Goal: Task Accomplishment & Management: Use online tool/utility

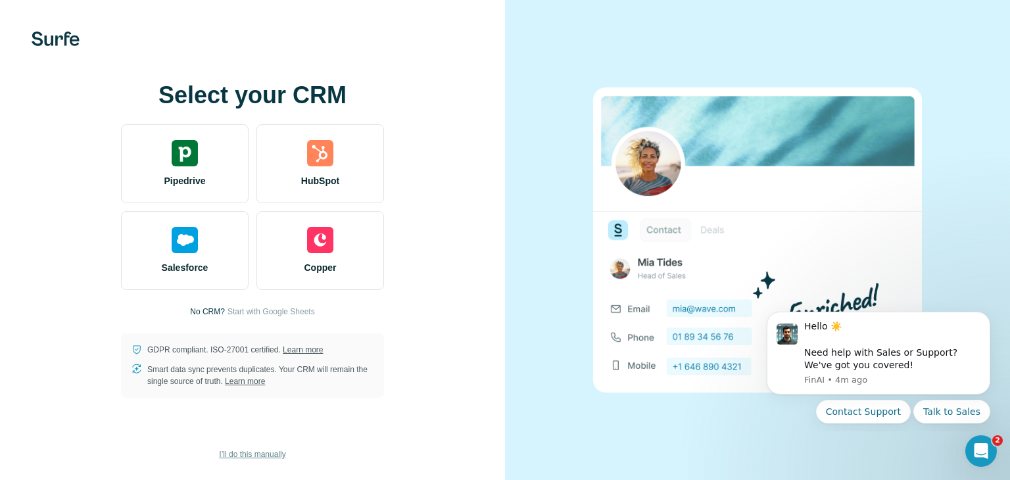
click at [255, 450] on span "I’ll do this manually" at bounding box center [252, 454] width 66 height 12
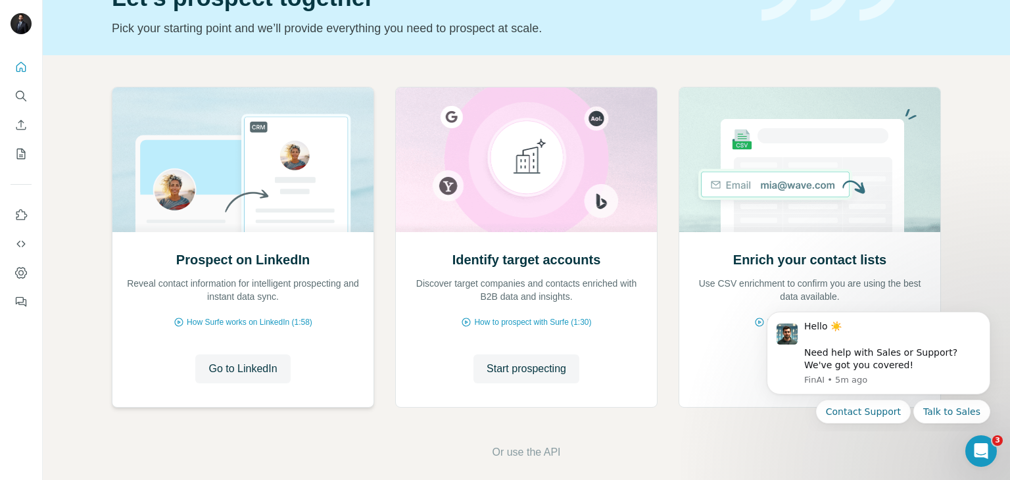
scroll to position [88, 0]
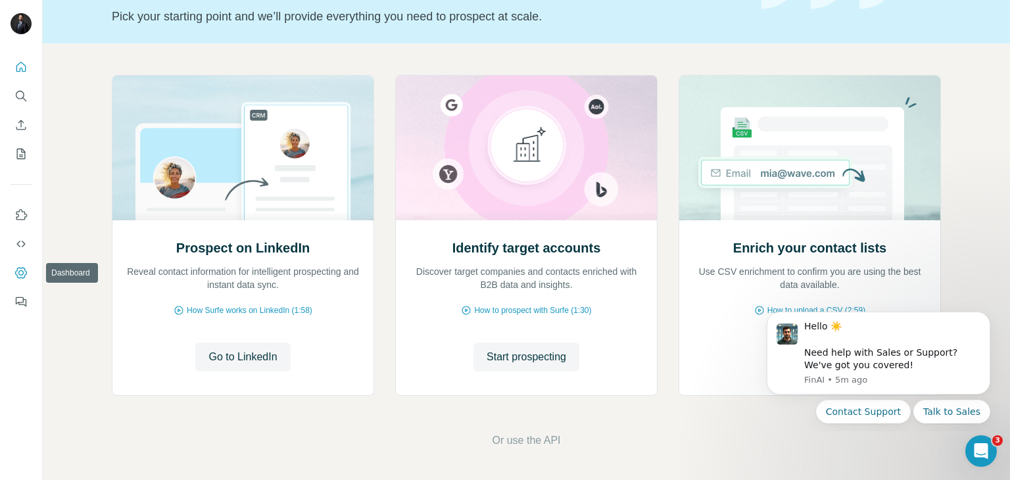
click at [22, 274] on icon "Dashboard" at bounding box center [20, 272] width 5 height 5
click at [21, 214] on icon "Use Surfe on LinkedIn" at bounding box center [20, 214] width 13 height 13
click at [20, 121] on icon "Enrich CSV" at bounding box center [21, 125] width 10 height 10
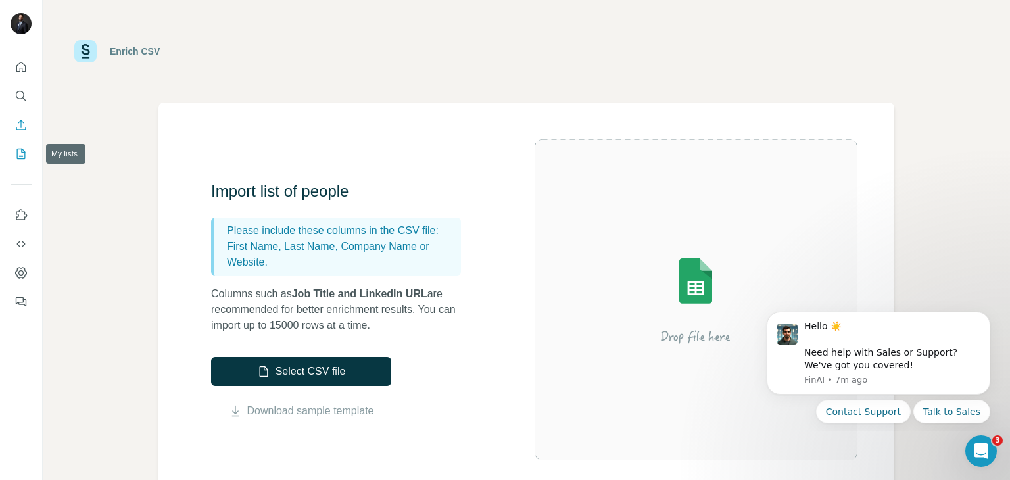
click at [24, 153] on icon "My lists" at bounding box center [20, 153] width 13 height 13
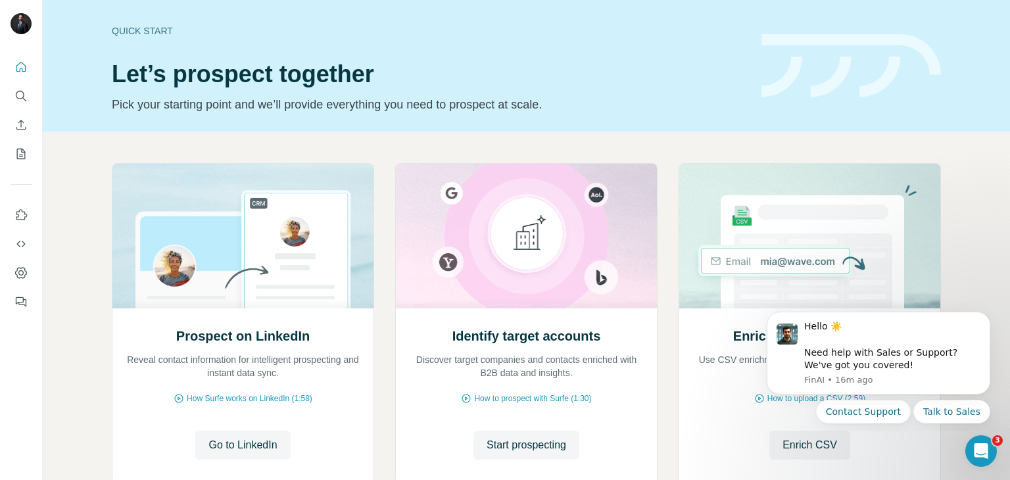
scroll to position [88, 0]
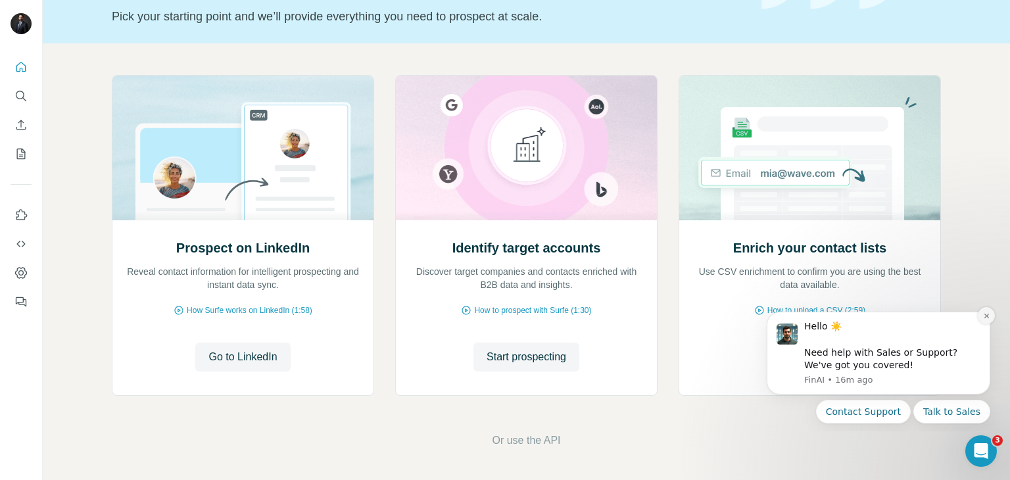
click at [990, 320] on button "Dismiss notification" at bounding box center [986, 315] width 17 height 17
click at [991, 318] on button "Dismiss notification" at bounding box center [986, 315] width 17 height 17
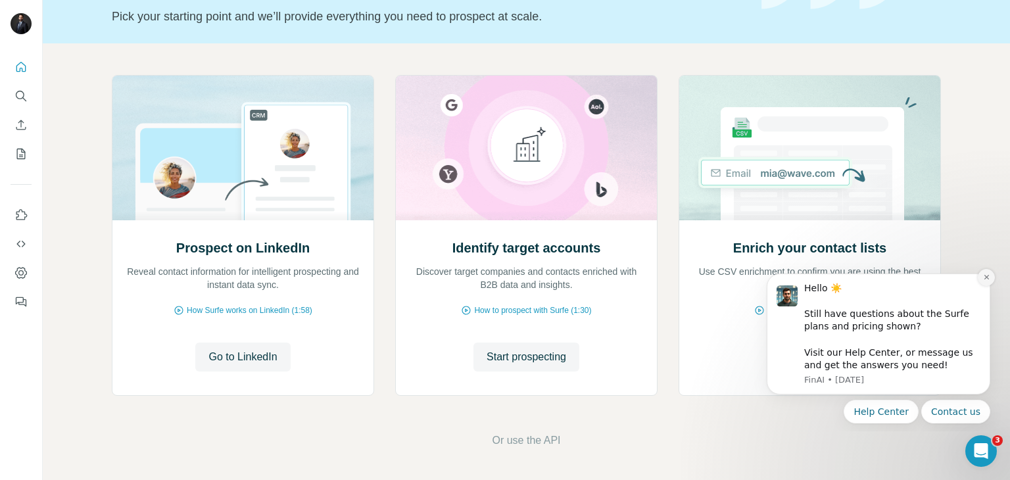
click at [989, 279] on icon "Dismiss notification" at bounding box center [986, 277] width 7 height 7
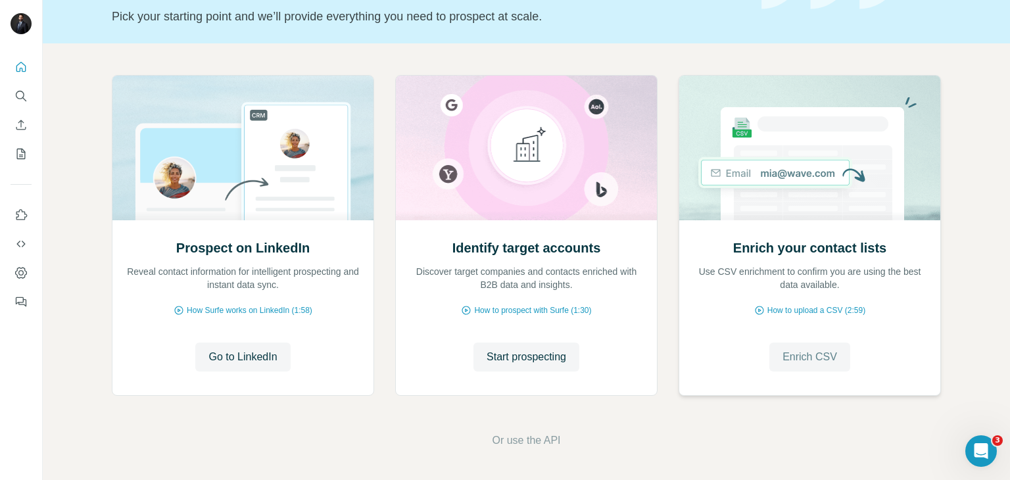
click at [805, 358] on span "Enrich CSV" at bounding box center [809, 357] width 55 height 16
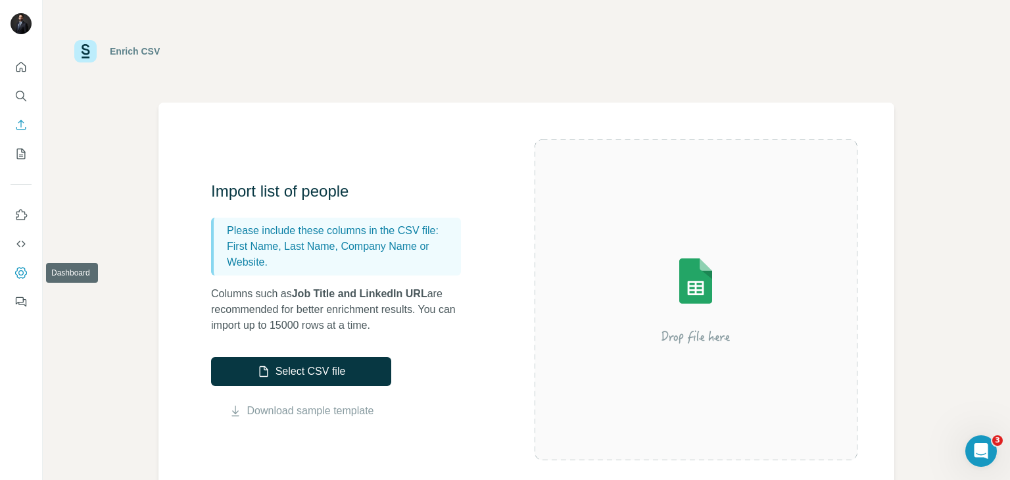
click at [22, 269] on icon "Dashboard" at bounding box center [20, 272] width 13 height 13
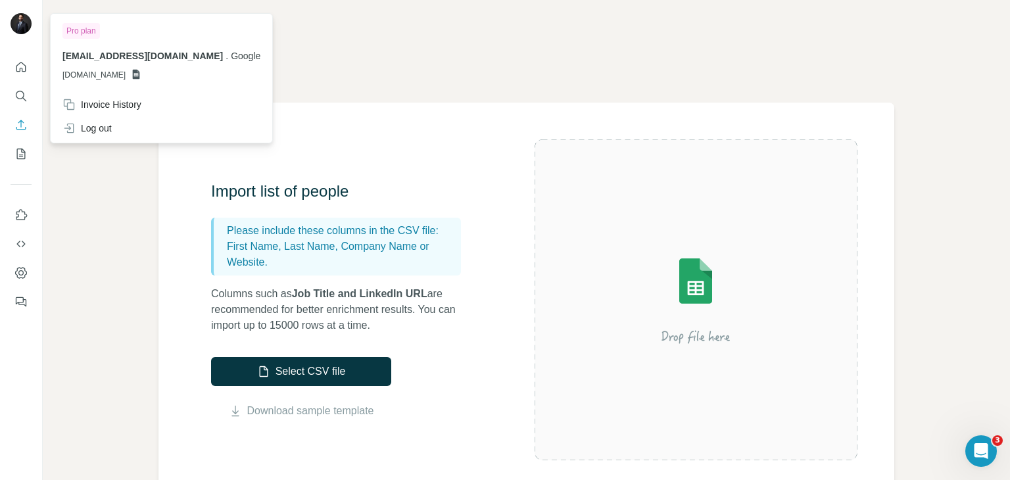
click at [126, 74] on span "[DOMAIN_NAME]" at bounding box center [93, 75] width 63 height 12
click at [83, 30] on div "Pro plan" at bounding box center [80, 31] width 37 height 16
click at [23, 23] on img at bounding box center [21, 23] width 21 height 21
click at [77, 101] on div "Invoice History" at bounding box center [101, 104] width 79 height 13
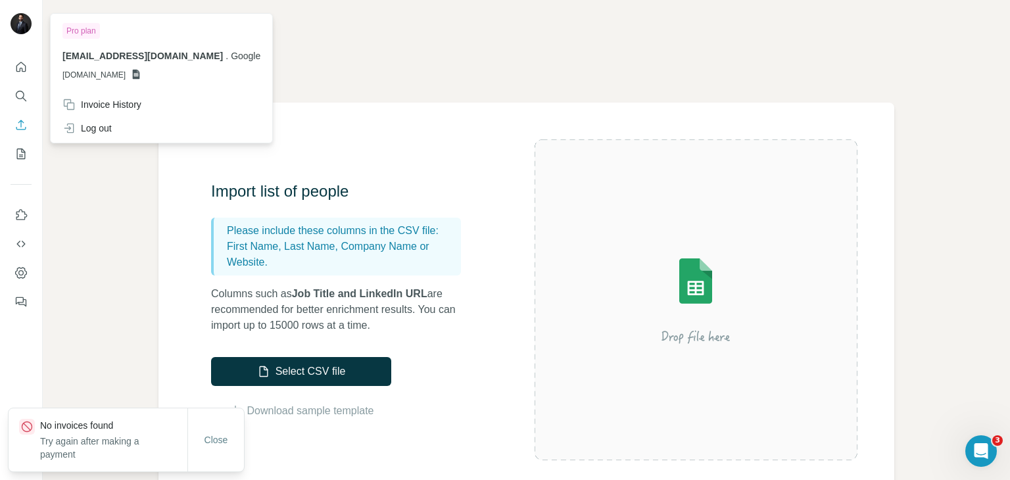
click at [189, 63] on div "orduzlopez@google.com . Google GSHEETSGOOGLE.COM" at bounding box center [161, 65] width 198 height 32
click at [140, 71] on icon at bounding box center [136, 75] width 7 height 10
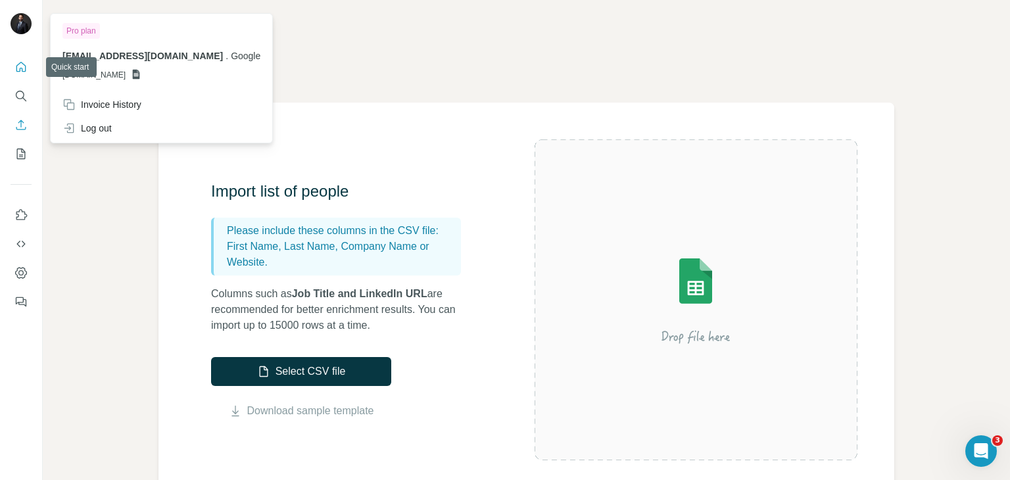
click at [20, 71] on icon "Quick start" at bounding box center [20, 66] width 13 height 13
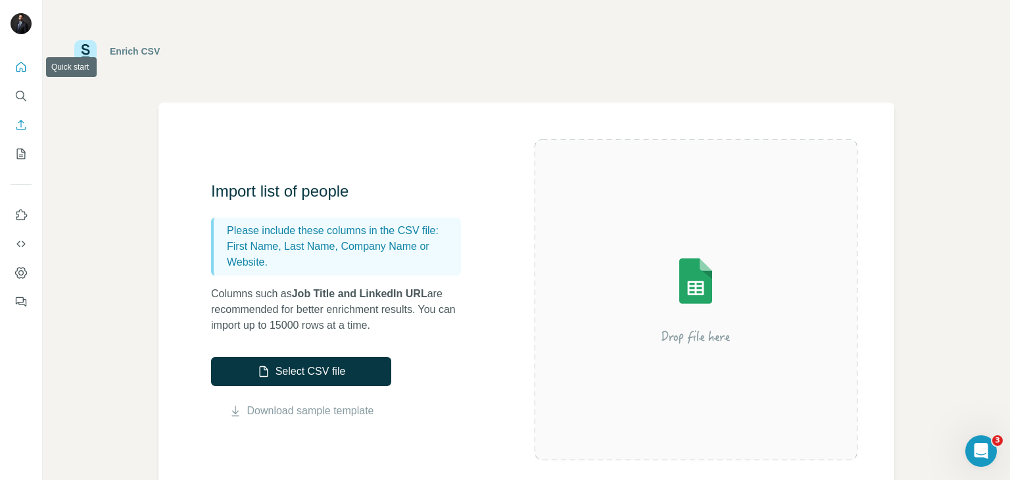
click at [24, 71] on icon "Quick start" at bounding box center [21, 67] width 10 height 10
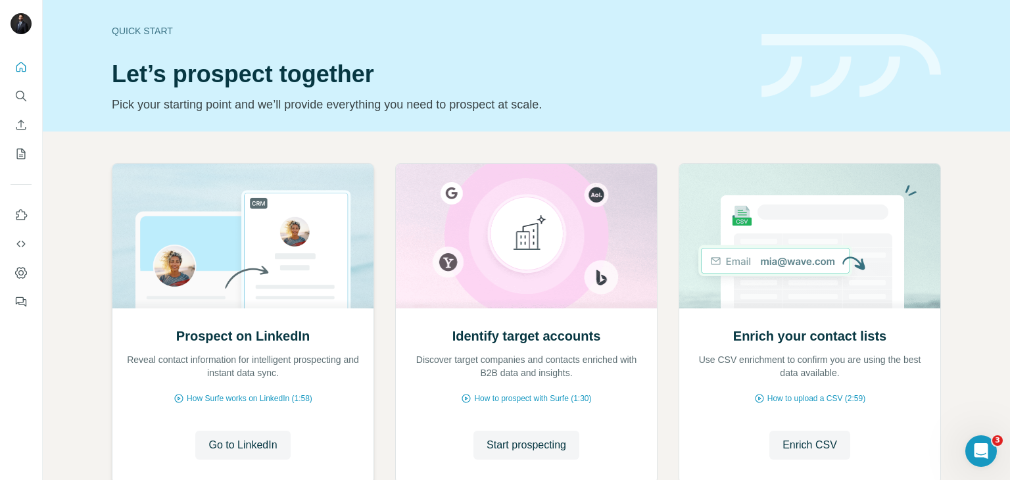
scroll to position [88, 0]
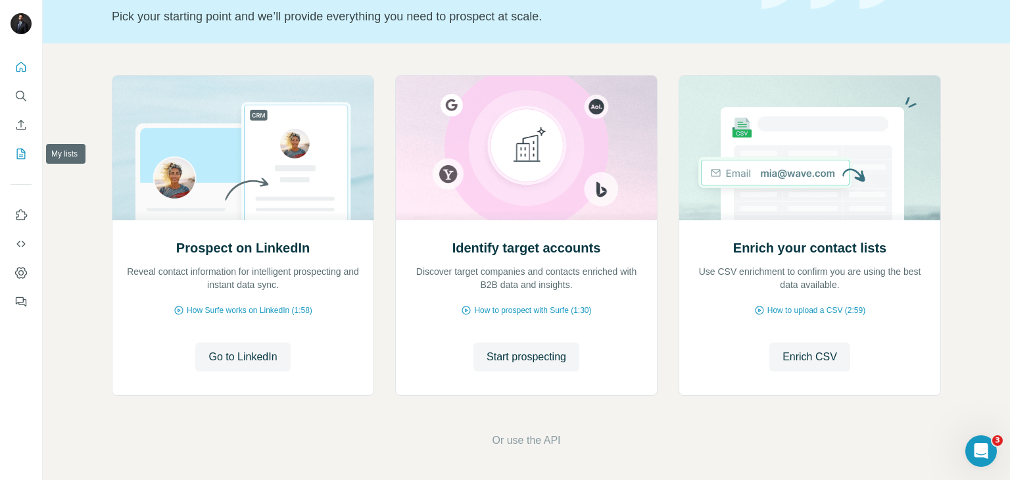
click at [22, 160] on button "My lists" at bounding box center [21, 154] width 21 height 24
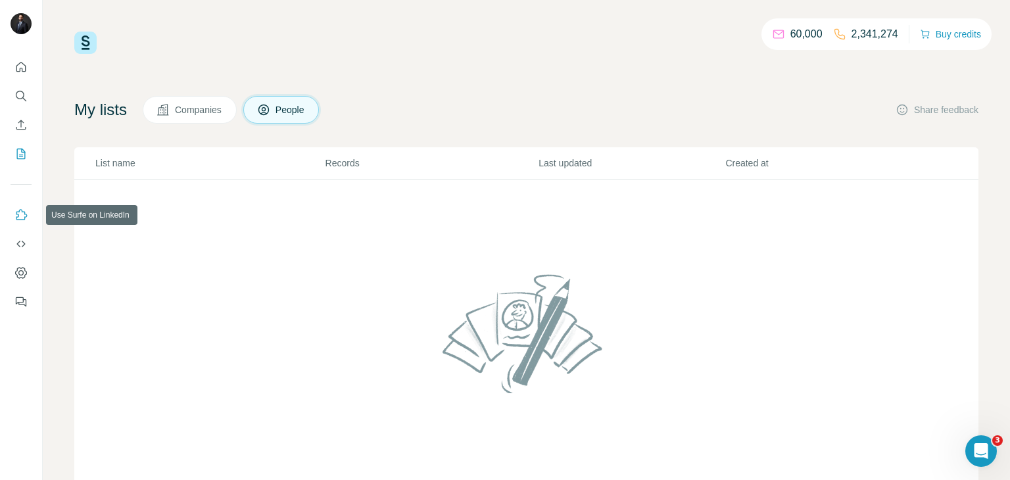
click at [20, 215] on icon "Use Surfe on LinkedIn" at bounding box center [20, 214] width 13 height 13
